Goal: Check status: Check status

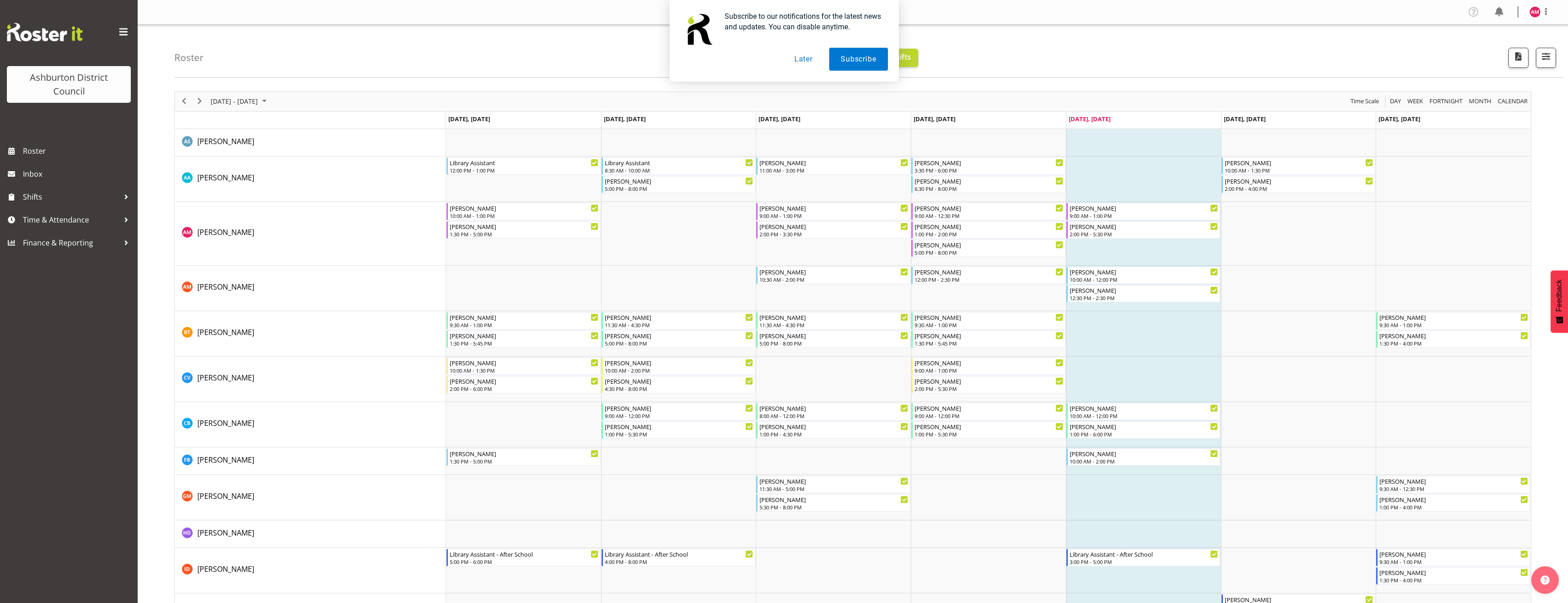
click at [800, 58] on button "Later" at bounding box center [803, 60] width 41 height 23
click at [201, 104] on span "Next" at bounding box center [200, 101] width 11 height 12
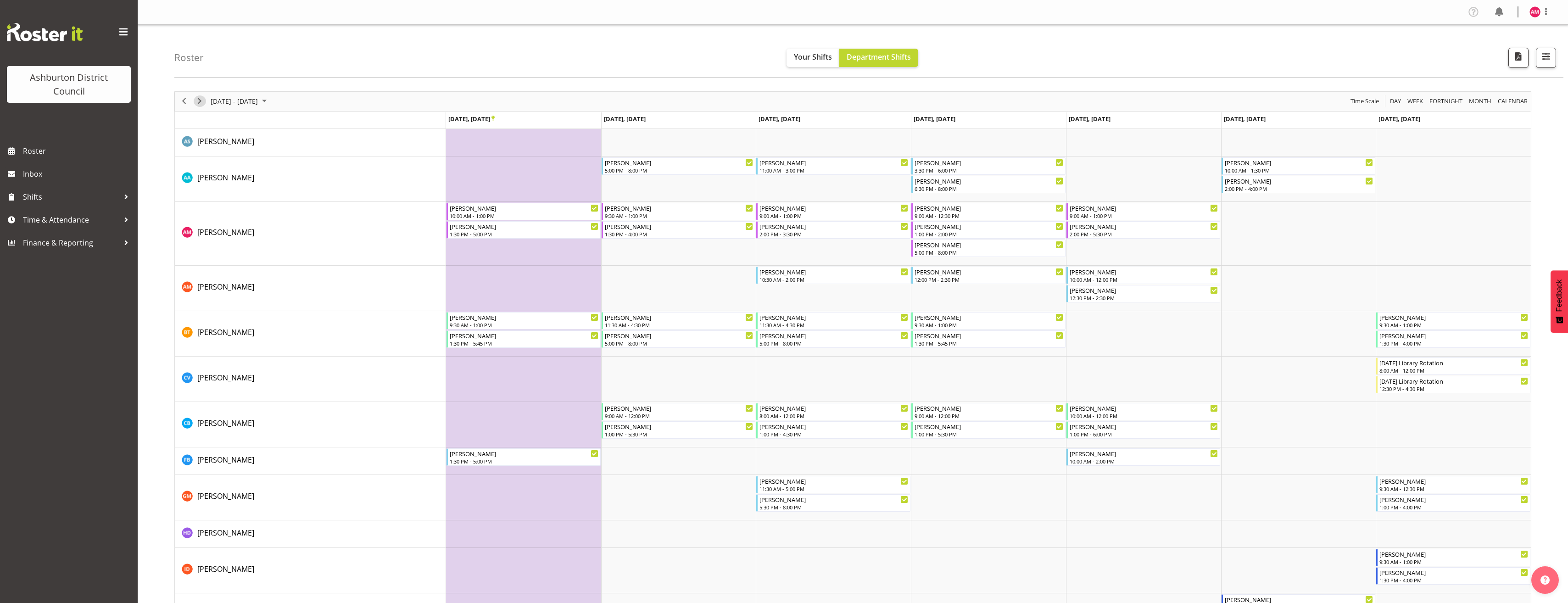
click at [201, 104] on span "Next" at bounding box center [200, 101] width 11 height 12
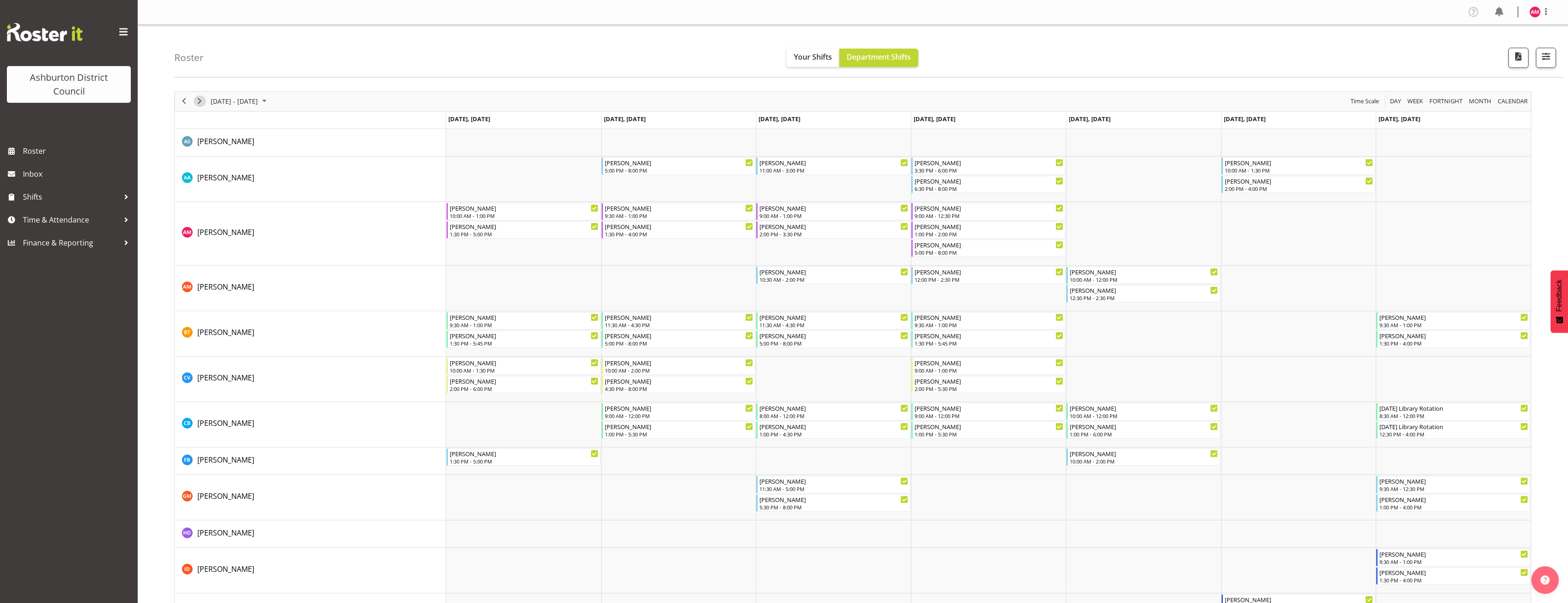
click at [200, 102] on span "Next" at bounding box center [200, 101] width 11 height 12
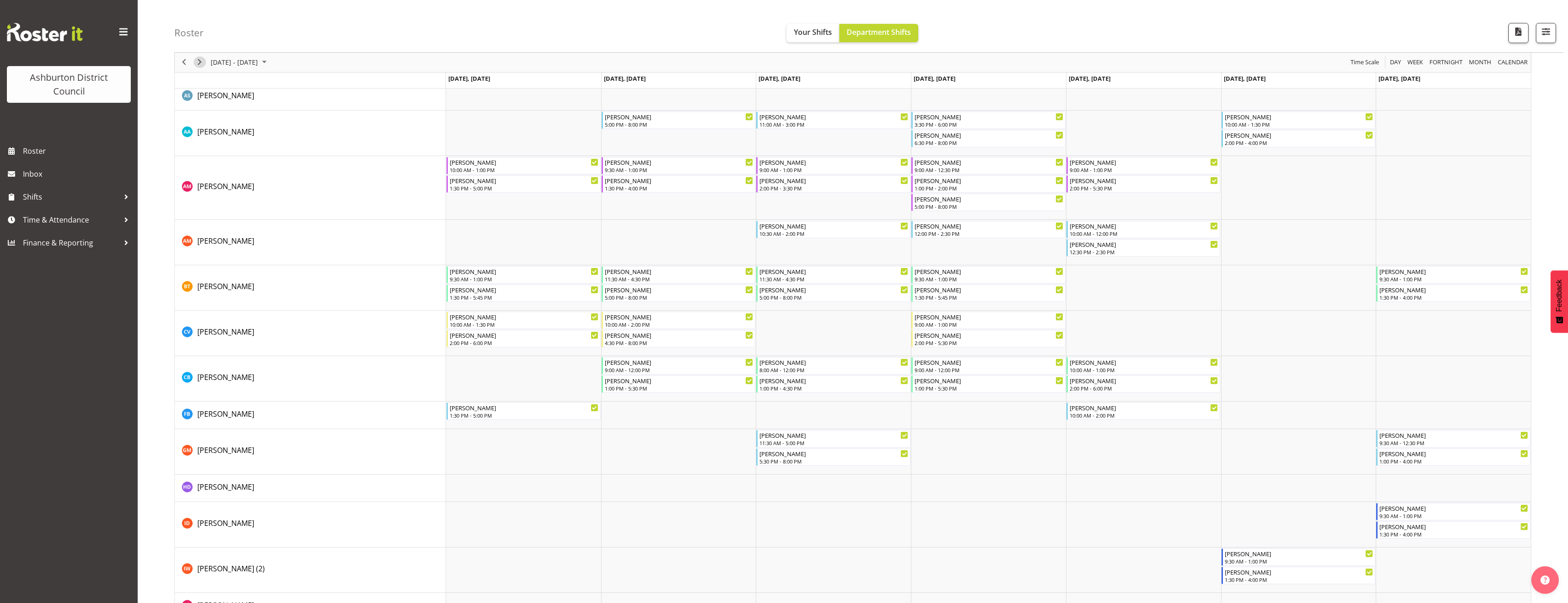
click at [197, 62] on span "Next" at bounding box center [200, 62] width 11 height 12
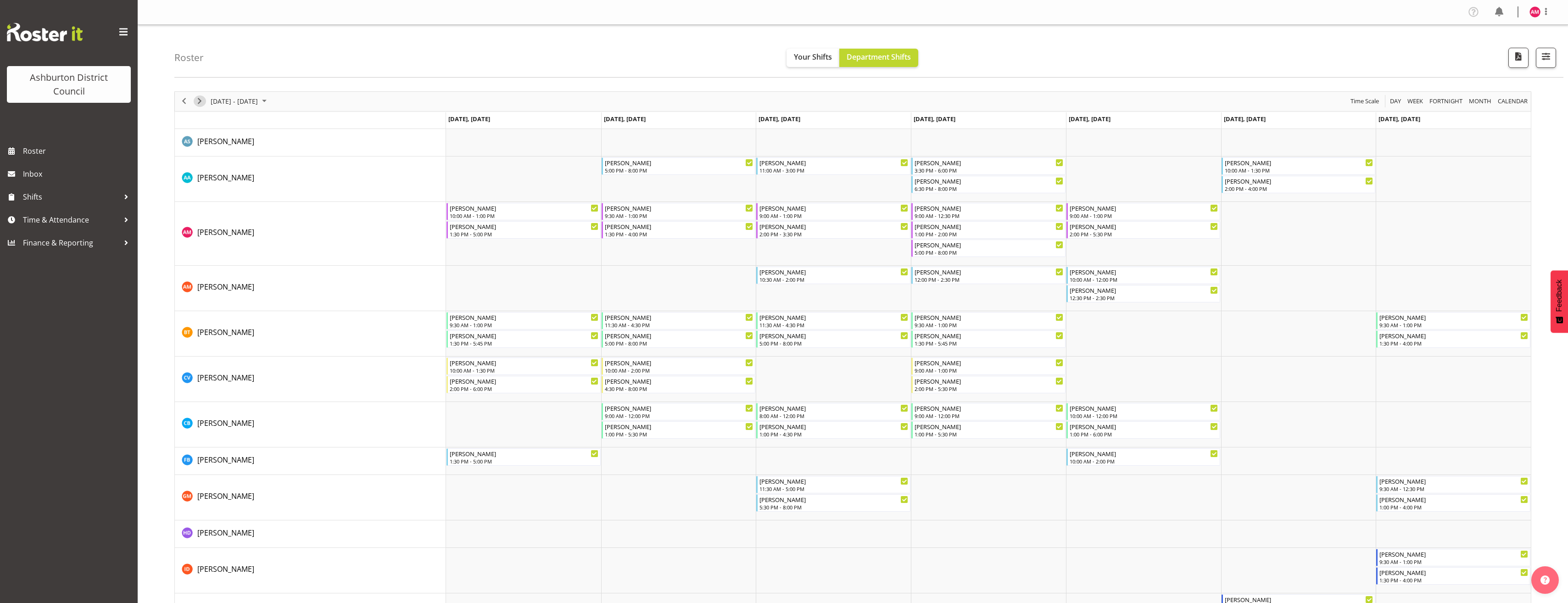
click at [196, 100] on span "Next" at bounding box center [200, 101] width 11 height 12
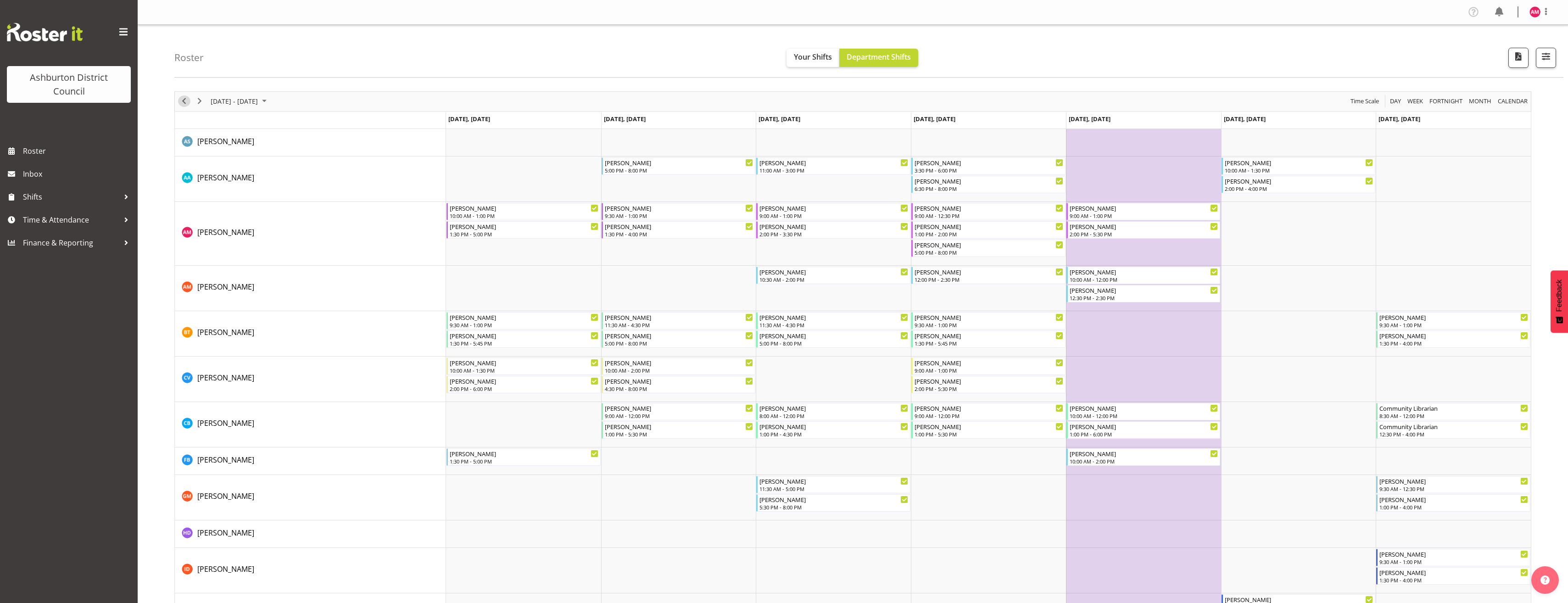
click at [181, 102] on span "Previous" at bounding box center [184, 101] width 11 height 12
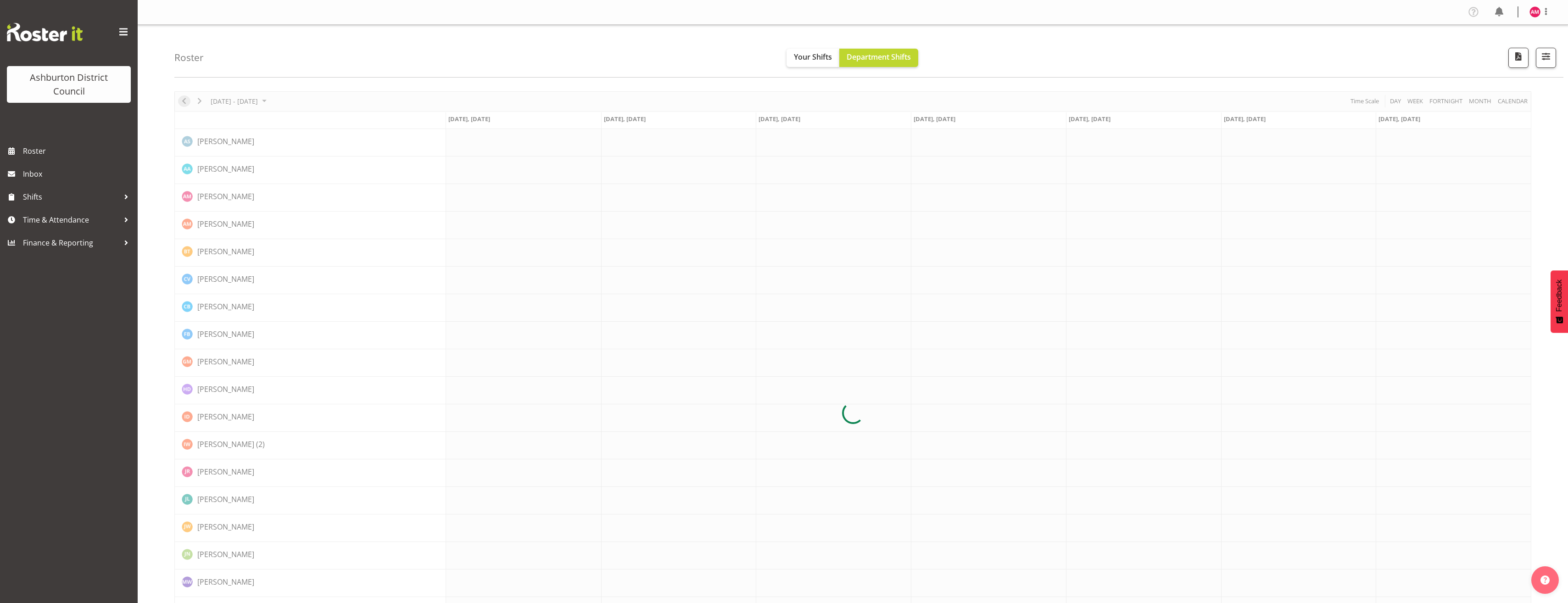
click at [181, 102] on div at bounding box center [853, 413] width 1357 height 644
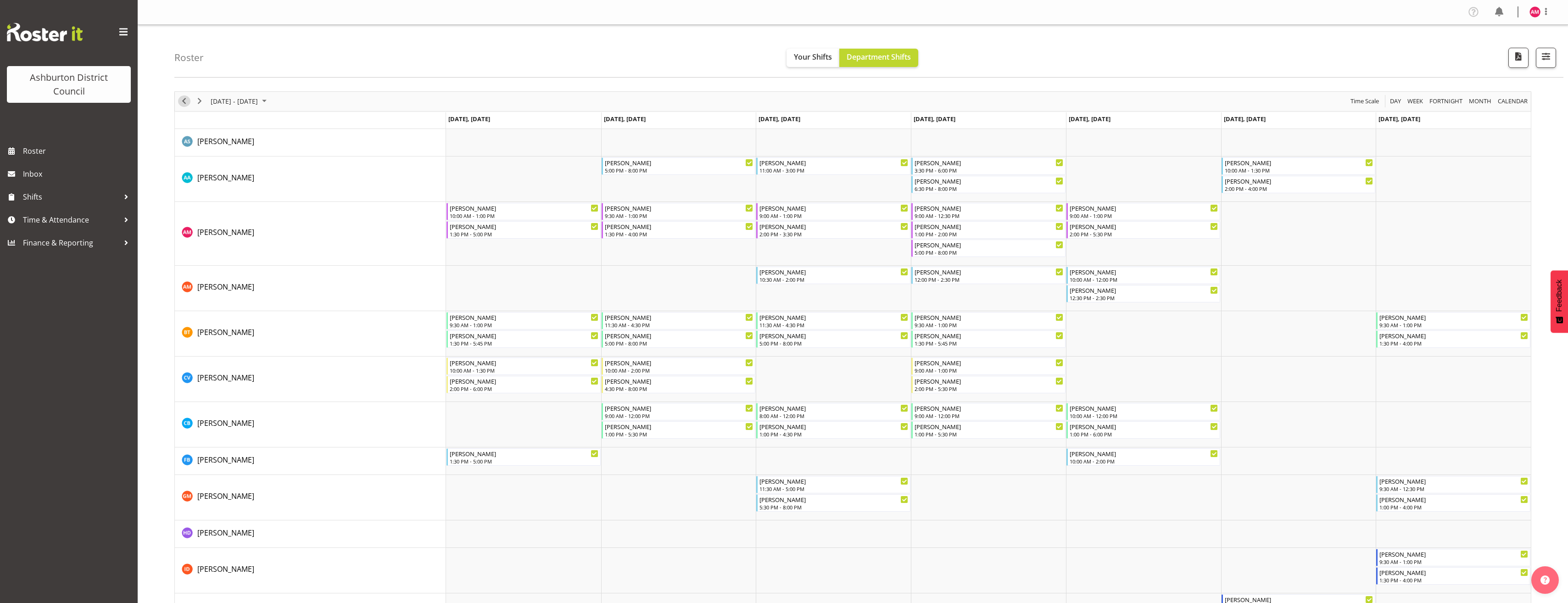
click at [184, 104] on span "Previous" at bounding box center [184, 101] width 11 height 12
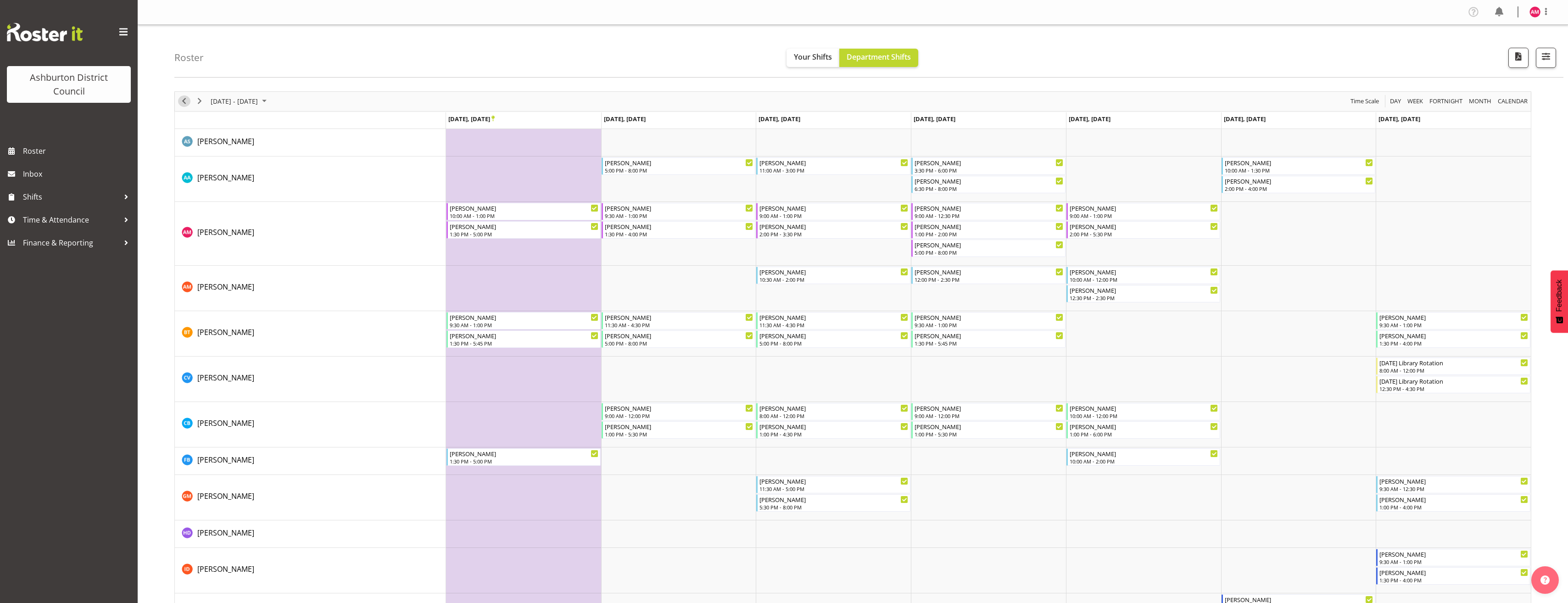
click at [184, 102] on span "Previous" at bounding box center [184, 101] width 11 height 12
